Goal: Information Seeking & Learning: Learn about a topic

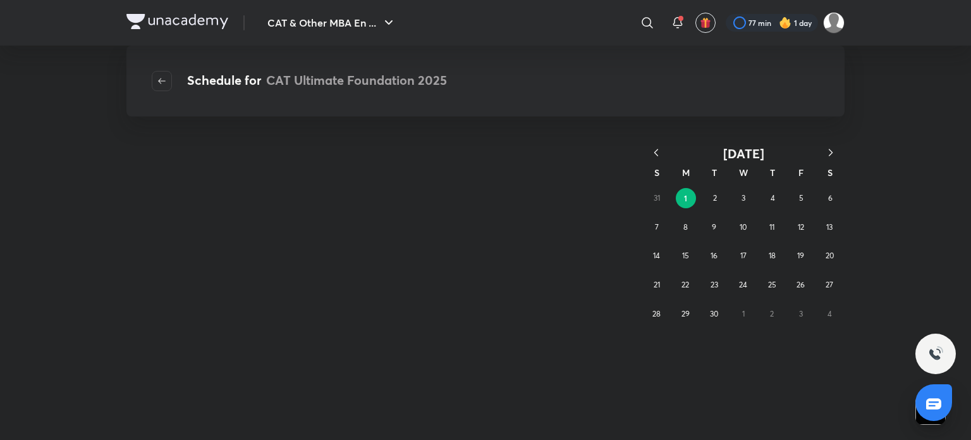
click at [658, 150] on icon "button" at bounding box center [656, 152] width 13 height 13
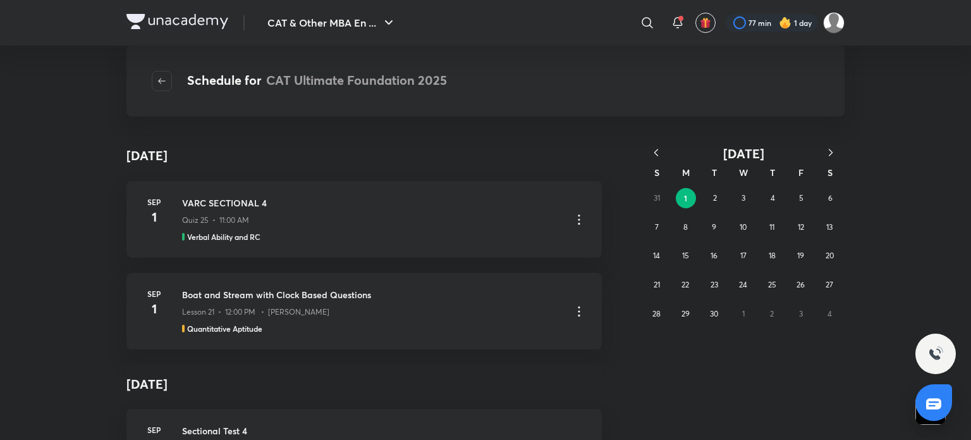
click at [658, 150] on icon "button" at bounding box center [656, 152] width 13 height 13
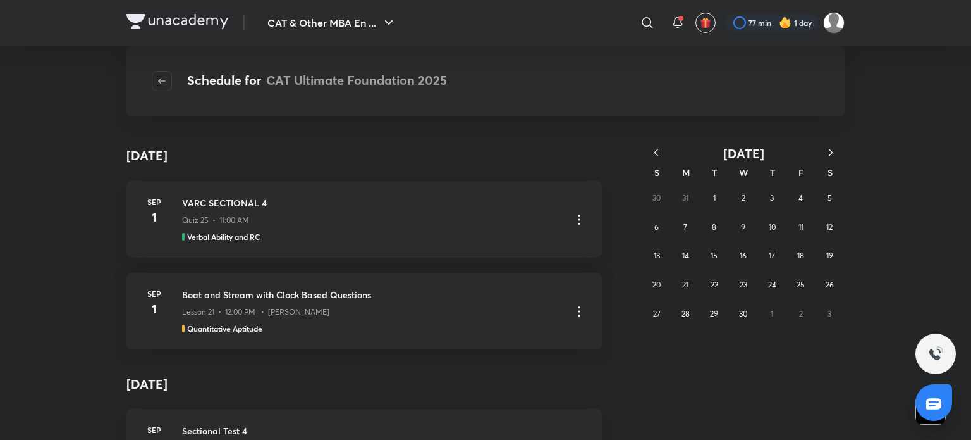
click at [658, 150] on icon "button" at bounding box center [656, 152] width 13 height 13
click at [656, 281] on abbr "16" at bounding box center [656, 284] width 7 height 9
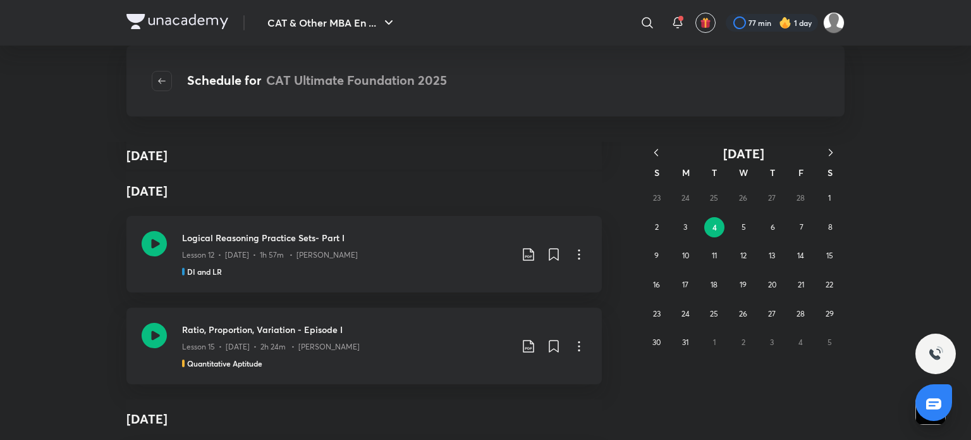
scroll to position [17998, 0]
click at [159, 18] on img at bounding box center [177, 21] width 102 height 15
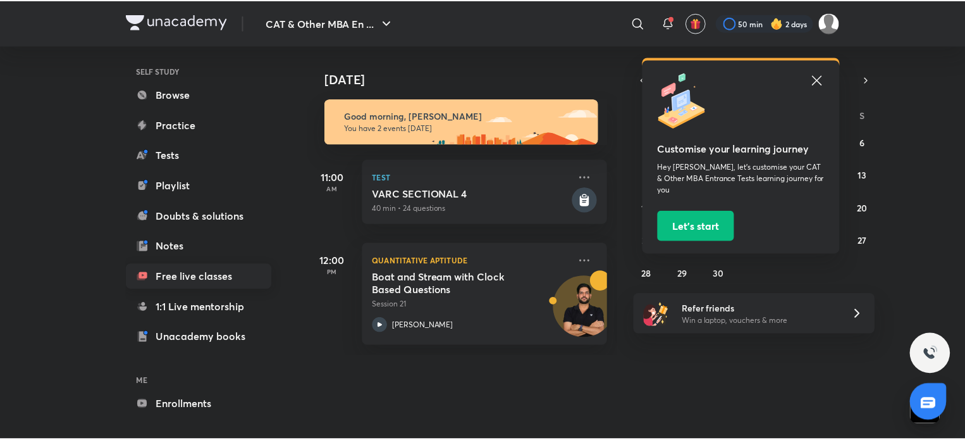
scroll to position [88, 0]
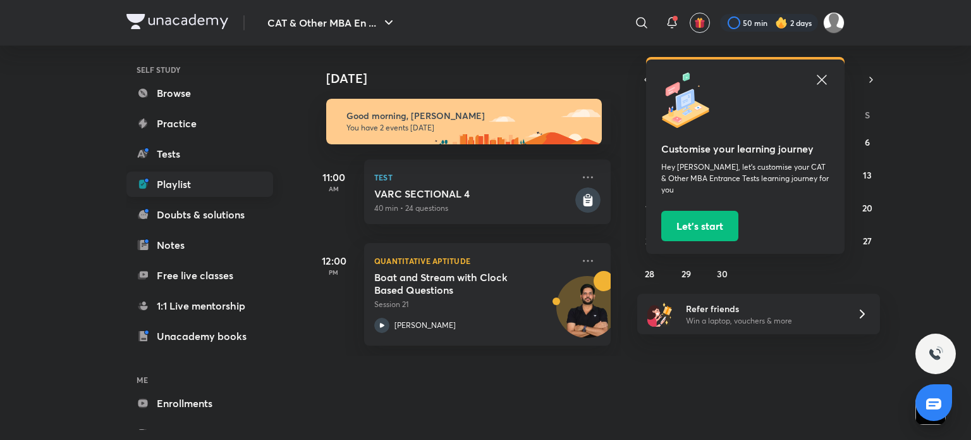
click at [170, 182] on link "Playlist" at bounding box center [199, 183] width 147 height 25
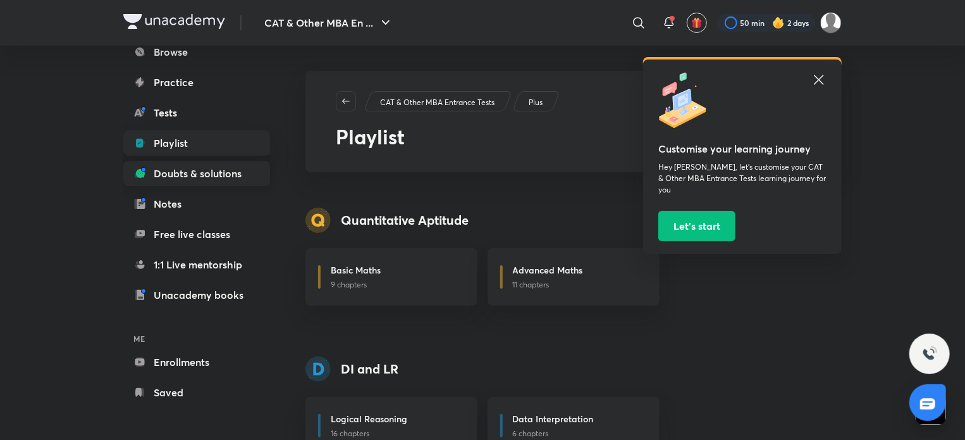
scroll to position [129, 0]
click at [158, 359] on link "Enrollments" at bounding box center [196, 361] width 147 height 25
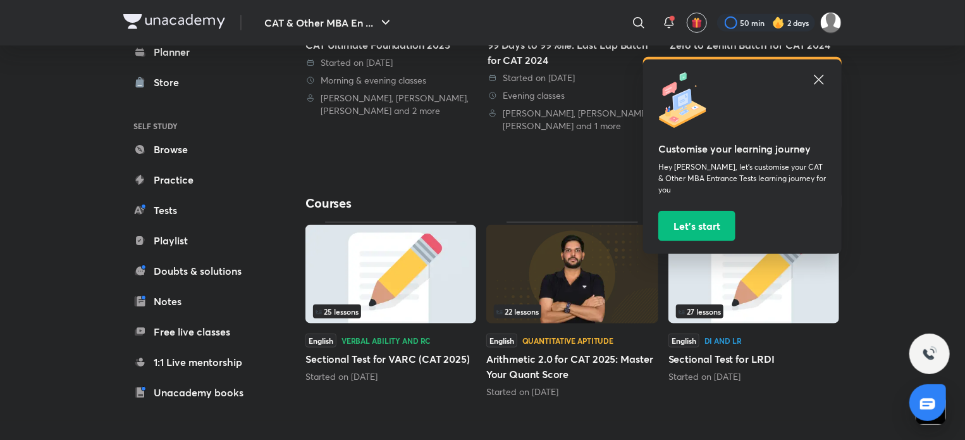
scroll to position [429, 0]
click at [818, 75] on icon at bounding box center [818, 79] width 15 height 15
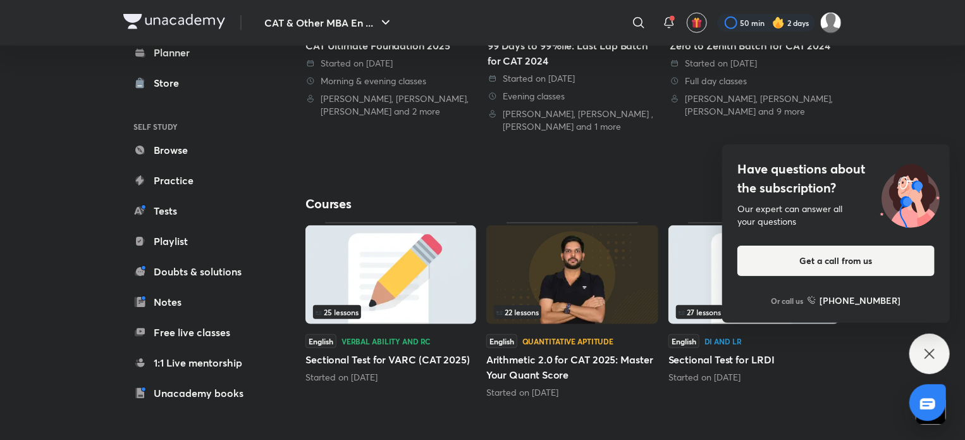
click at [939, 152] on div "Have questions about the subscription? Our expert can answer all your questions…" at bounding box center [836, 233] width 228 height 178
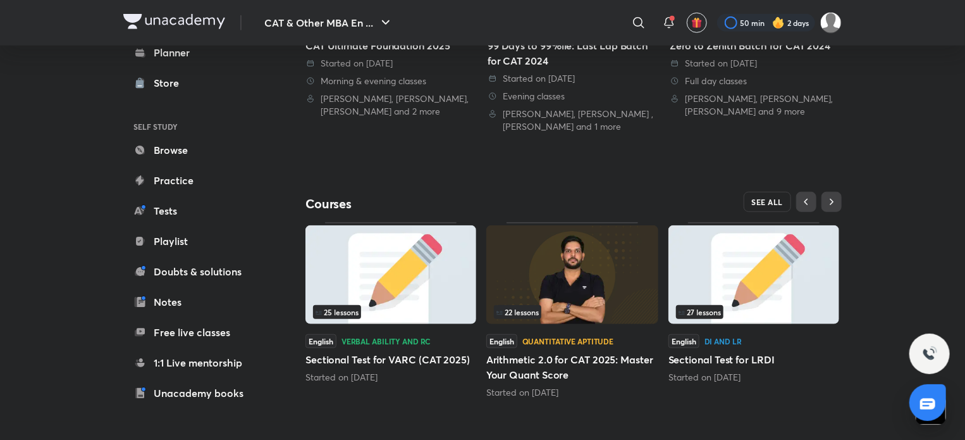
click at [784, 199] on button "SEE ALL" at bounding box center [768, 202] width 48 height 20
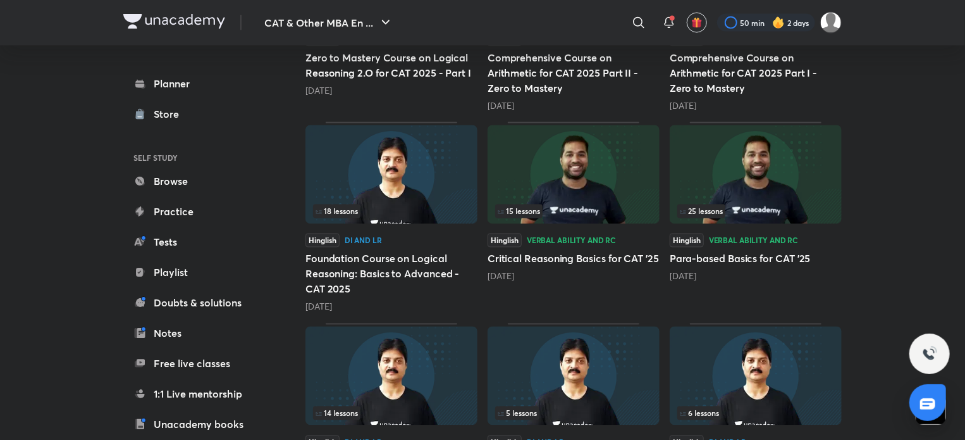
scroll to position [1097, 0]
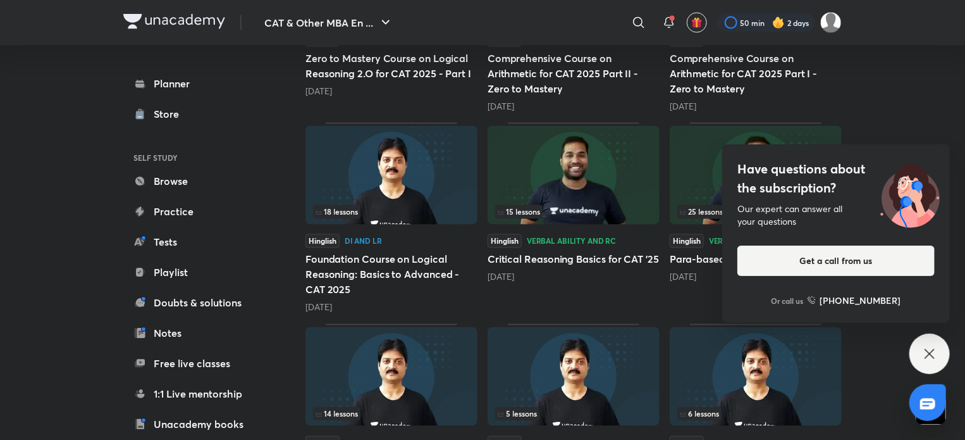
click at [928, 157] on div "Have questions about the subscription? Our expert can answer all your questions…" at bounding box center [836, 233] width 228 height 178
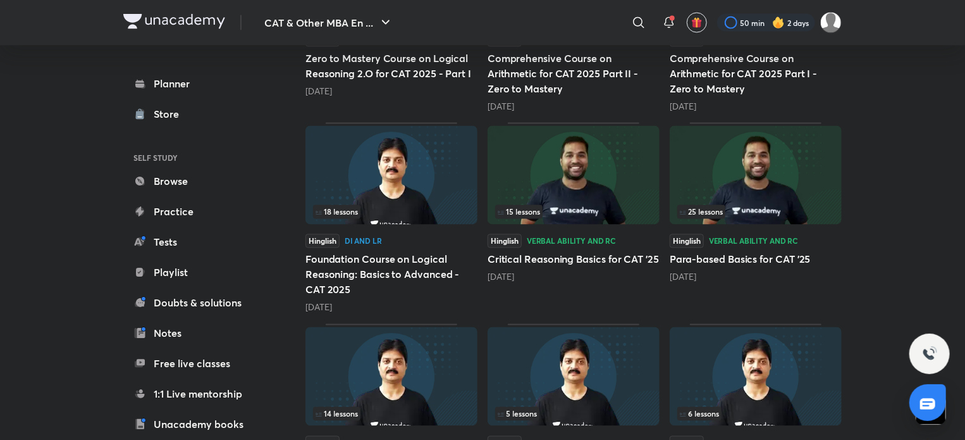
click at [732, 182] on img at bounding box center [756, 175] width 172 height 99
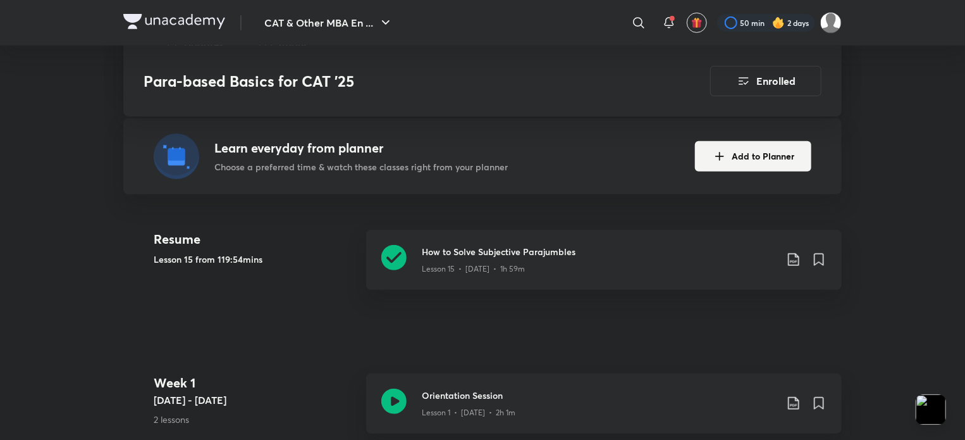
scroll to position [368, 0]
